Goal: Information Seeking & Learning: Learn about a topic

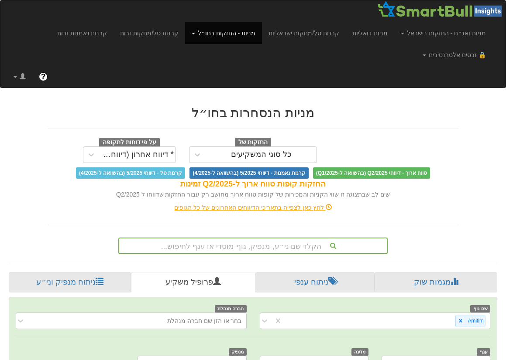
click at [234, 38] on link "מניות - החזקות בחו״ל" at bounding box center [223, 33] width 77 height 22
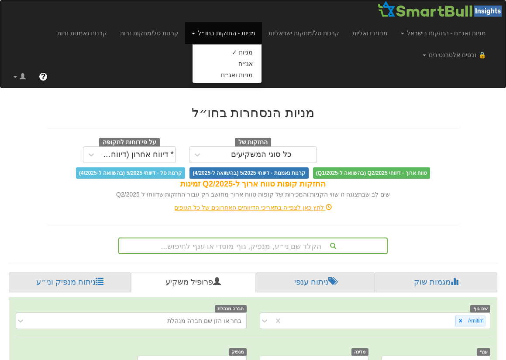
click at [234, 38] on link "מניות - החזקות בחו״ל" at bounding box center [223, 33] width 77 height 22
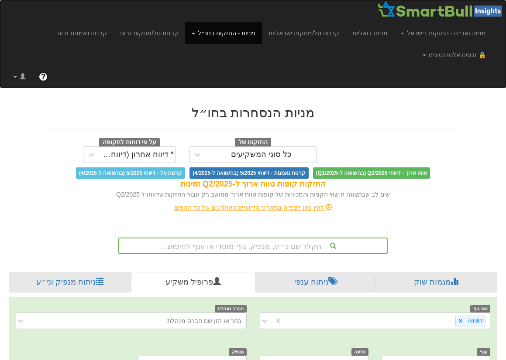
click at [234, 38] on link "מניות - החזקות בחו״ל" at bounding box center [223, 33] width 77 height 22
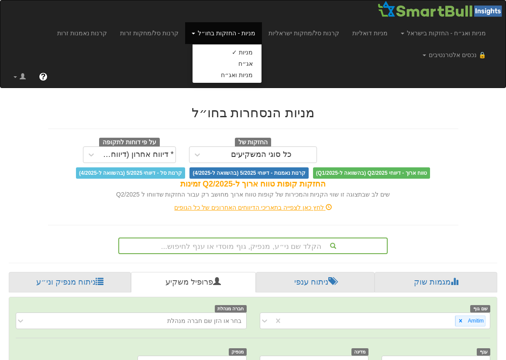
click at [417, 114] on h2 "מניות הנסחרות בחו״ל" at bounding box center [253, 113] width 410 height 14
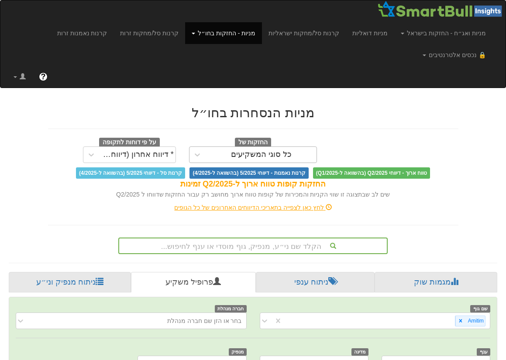
click at [224, 159] on div "כל סוגי המשקיעים" at bounding box center [261, 155] width 111 height 14
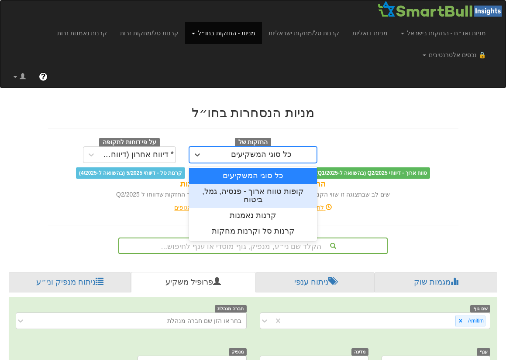
click at [250, 193] on div "קופות טווח ארוך - פנסיה, גמל, ביטוח" at bounding box center [253, 196] width 128 height 24
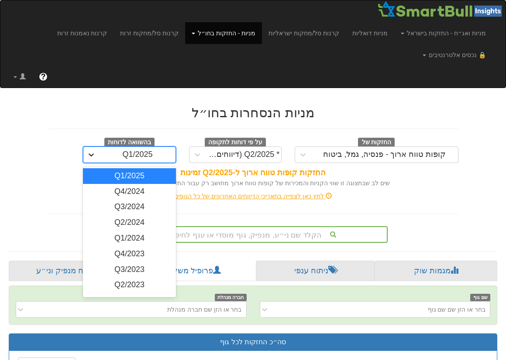
click at [89, 153] on icon at bounding box center [91, 155] width 9 height 9
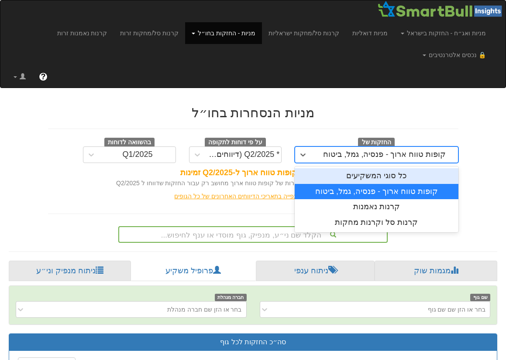
click at [340, 153] on div "קופות טווח ארוך - פנסיה, גמל, ביטוח" at bounding box center [384, 155] width 123 height 9
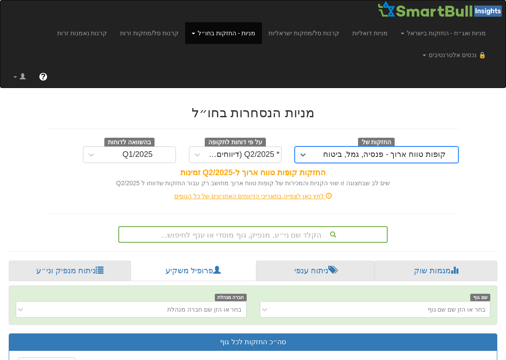
click at [340, 153] on div "קופות טווח ארוך - פנסיה, גמל, ביטוח" at bounding box center [384, 155] width 123 height 9
click at [432, 209] on div "מניות הנסחרות בחו״ל החזקות של option קופות טווח ארוך - פנסיה, גמל, ביטוח, selec…" at bounding box center [252, 170] width 423 height 146
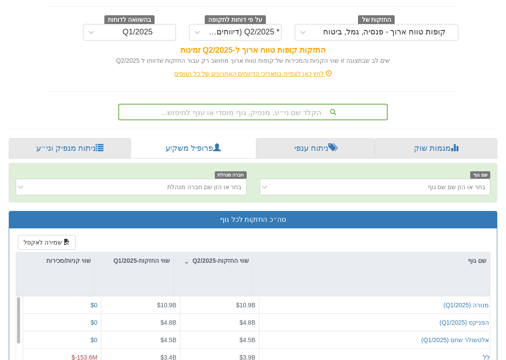
scroll to position [120, 0]
